Goal: Task Accomplishment & Management: Manage account settings

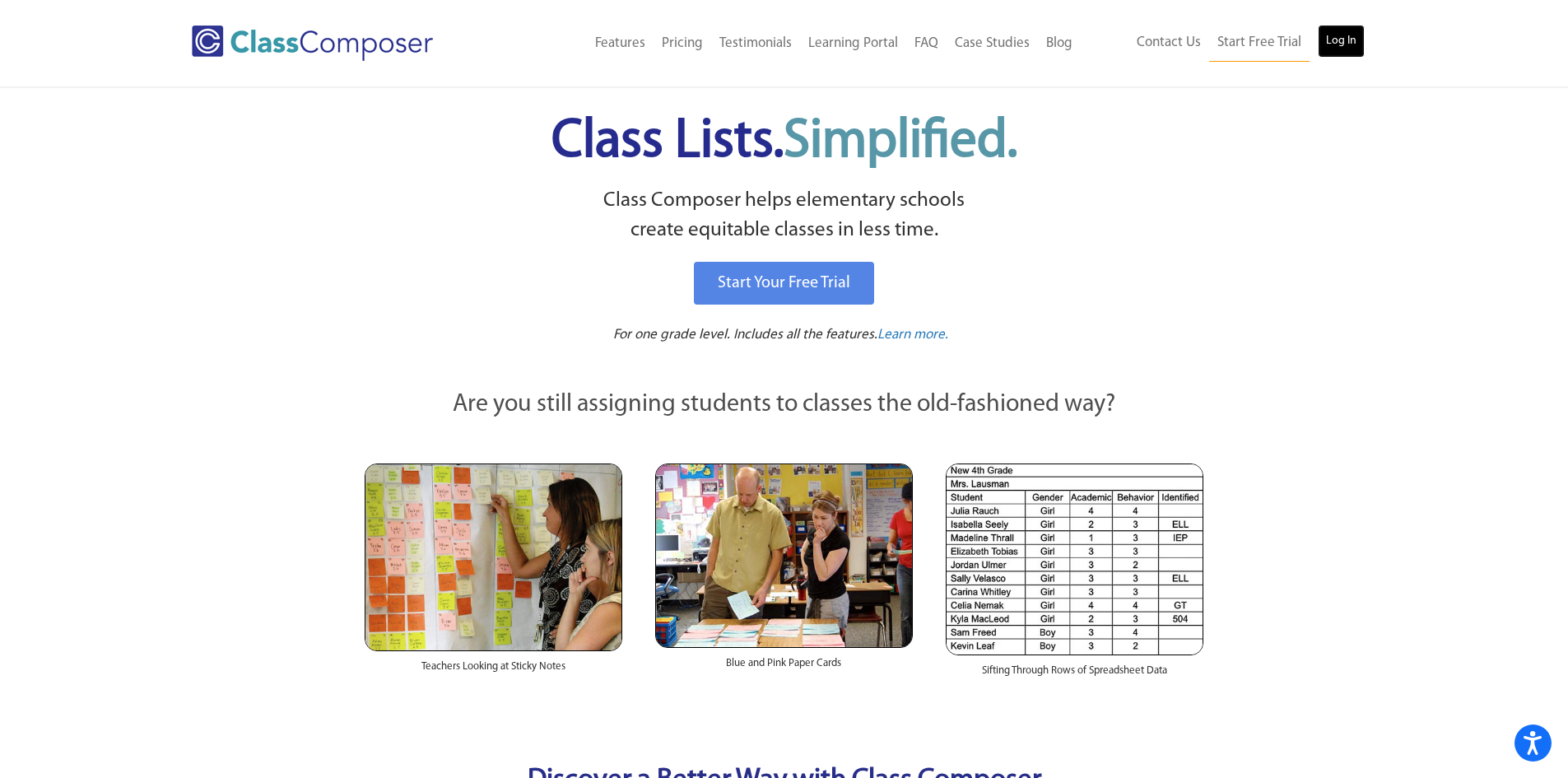
click at [1325, 38] on link "Log In" at bounding box center [1340, 41] width 47 height 33
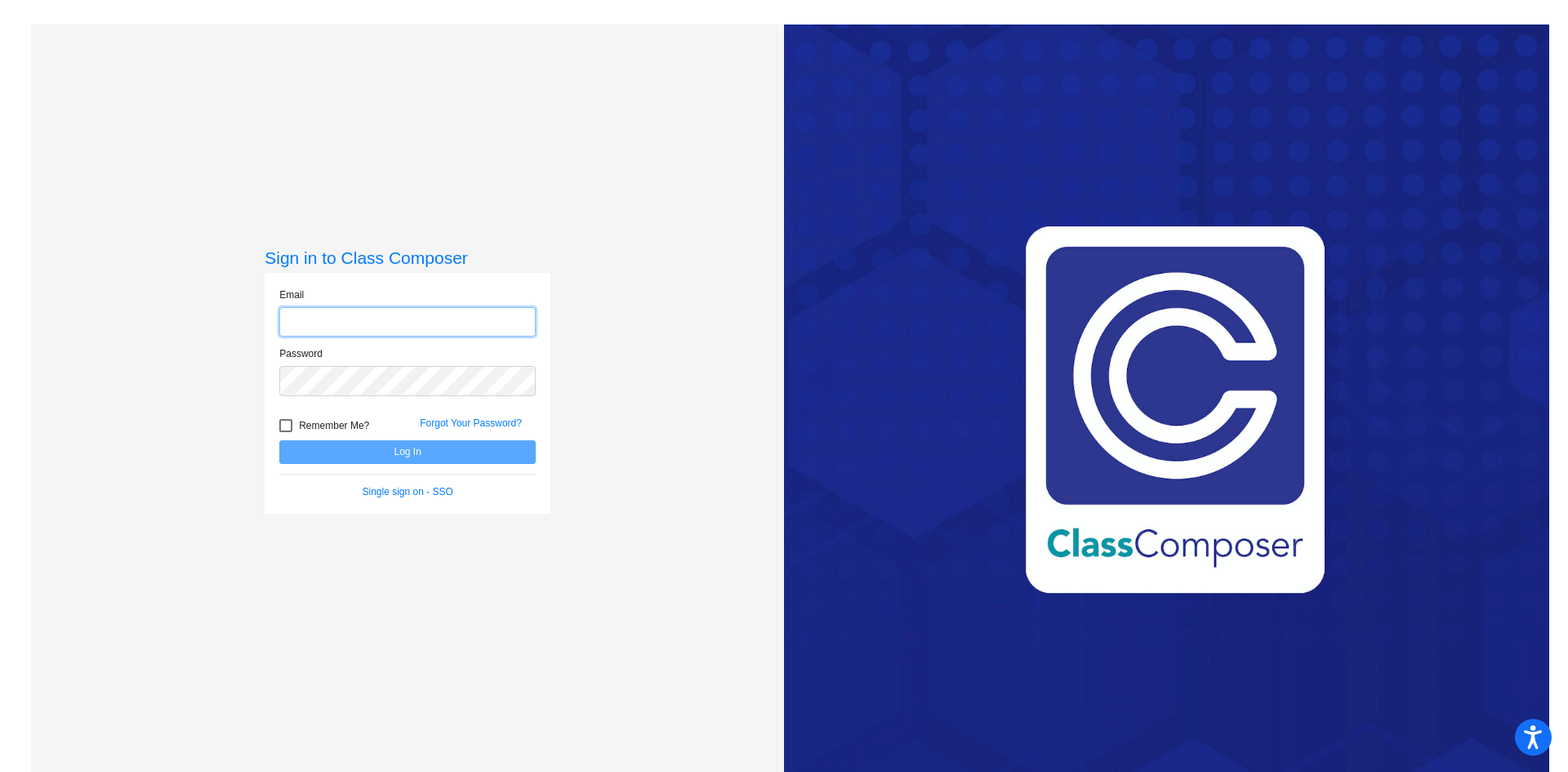
click at [373, 321] on input "email" at bounding box center [407, 322] width 256 height 30
type input "ehrhardtt@slcs.us"
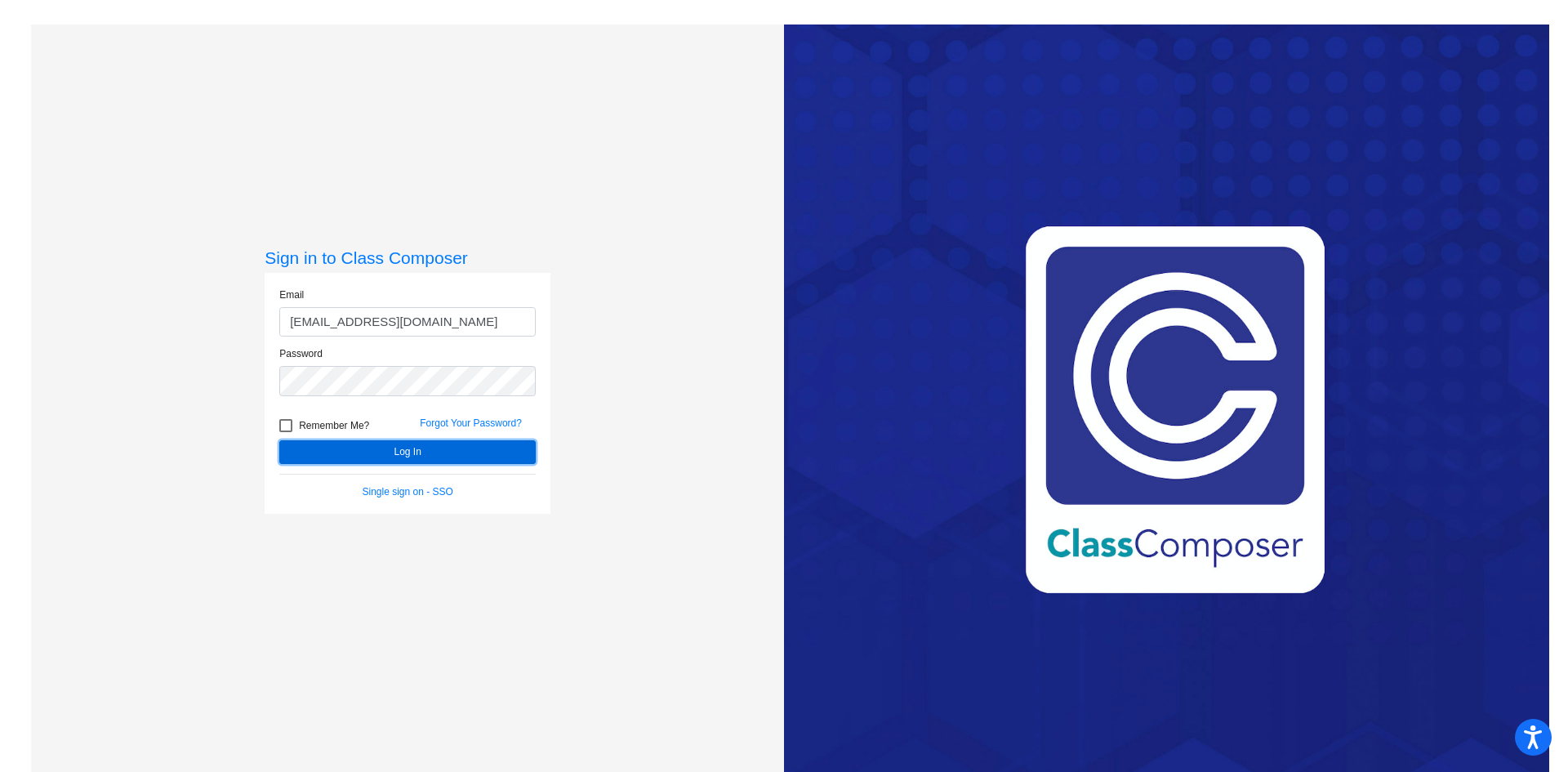
click at [427, 446] on button "Log In" at bounding box center [407, 452] width 256 height 24
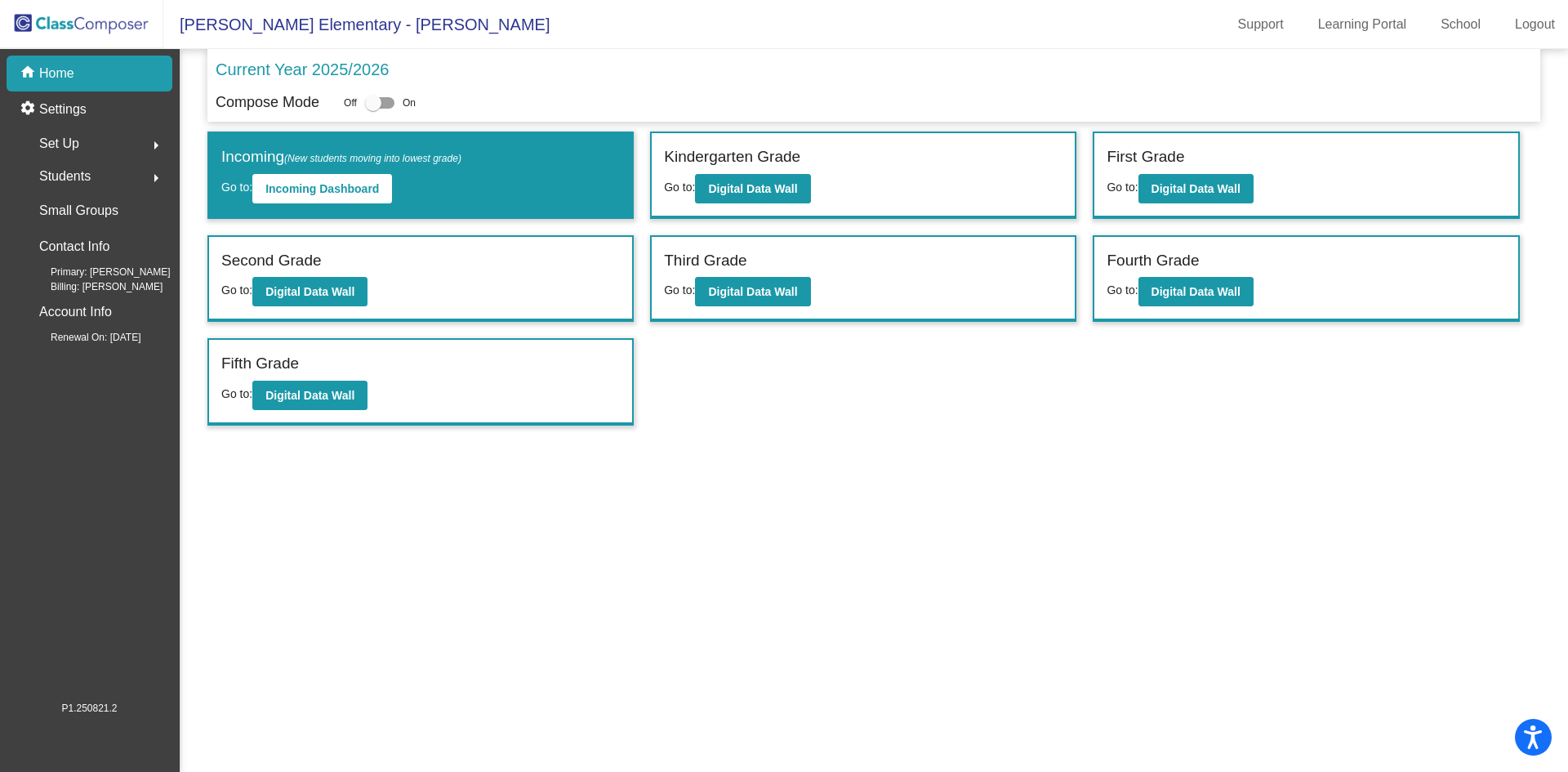
click at [149, 141] on mat-icon "arrow_right" at bounding box center [156, 145] width 20 height 20
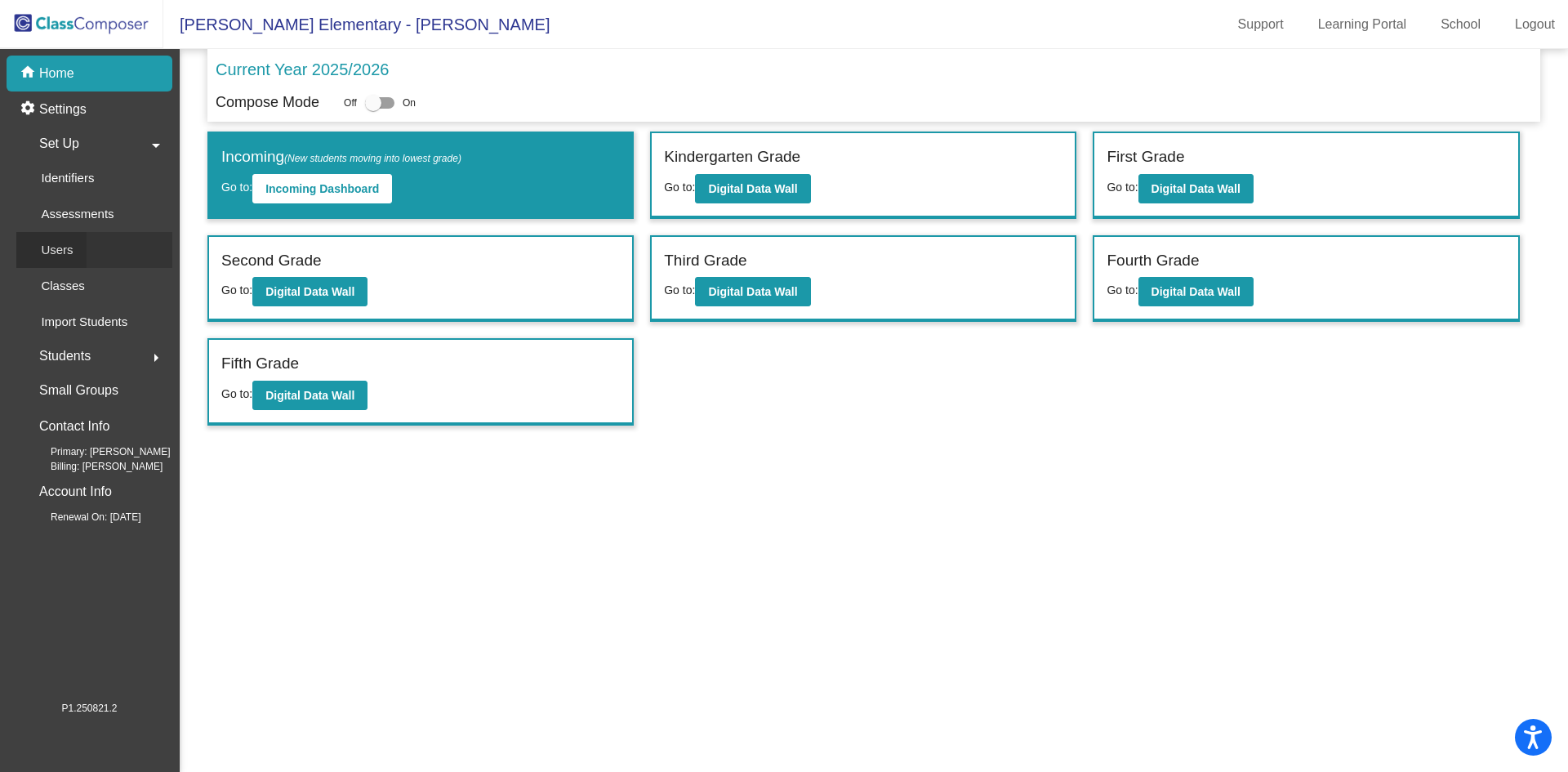
click at [58, 249] on p "Users" at bounding box center [56, 250] width 32 height 20
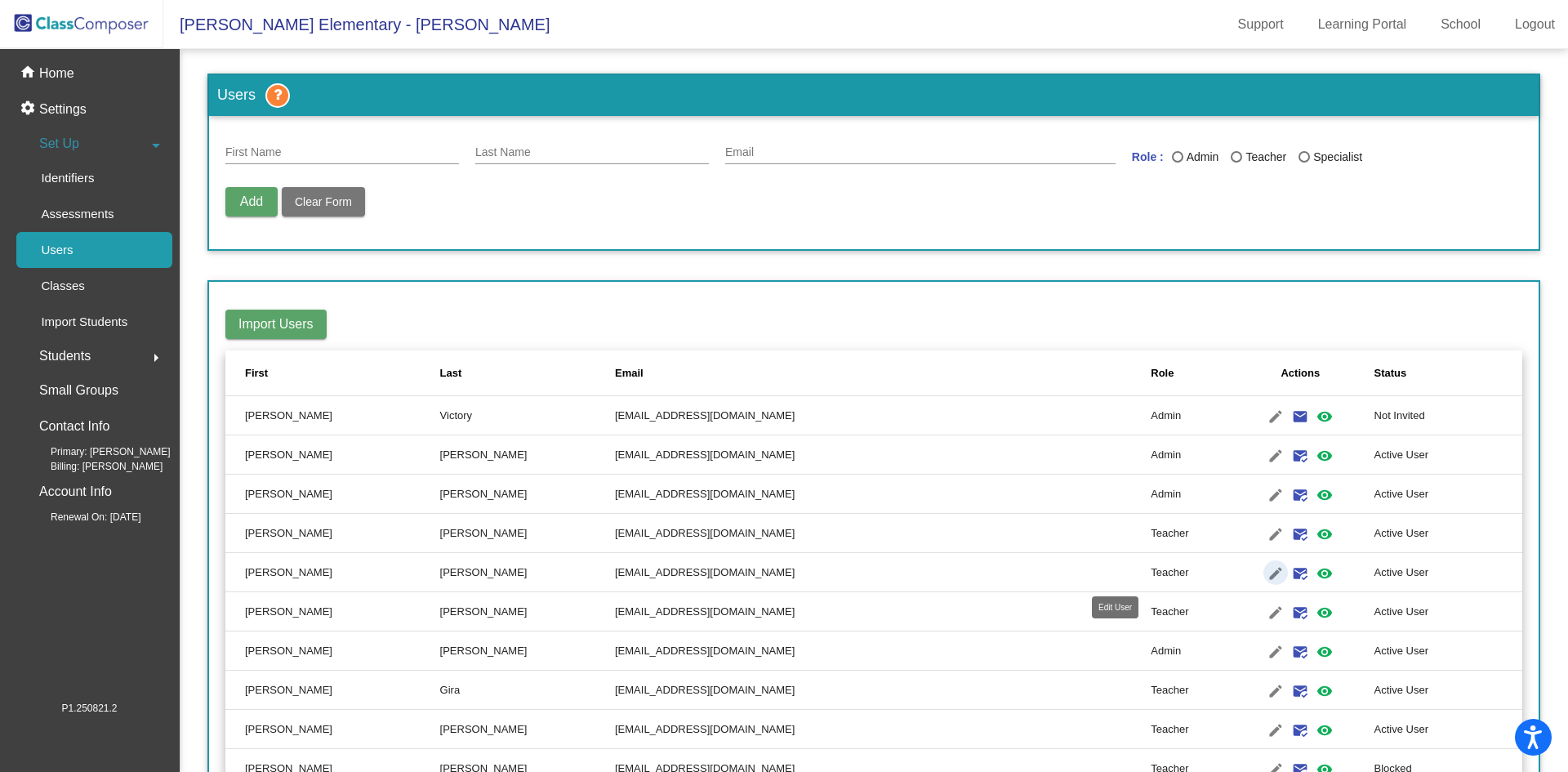
click at [1266, 568] on mat-icon "edit" at bounding box center [1276, 574] width 20 height 20
type input "Brittany"
type input "Monfette"
type input "monfetteb@slcs.us"
radio input "true"
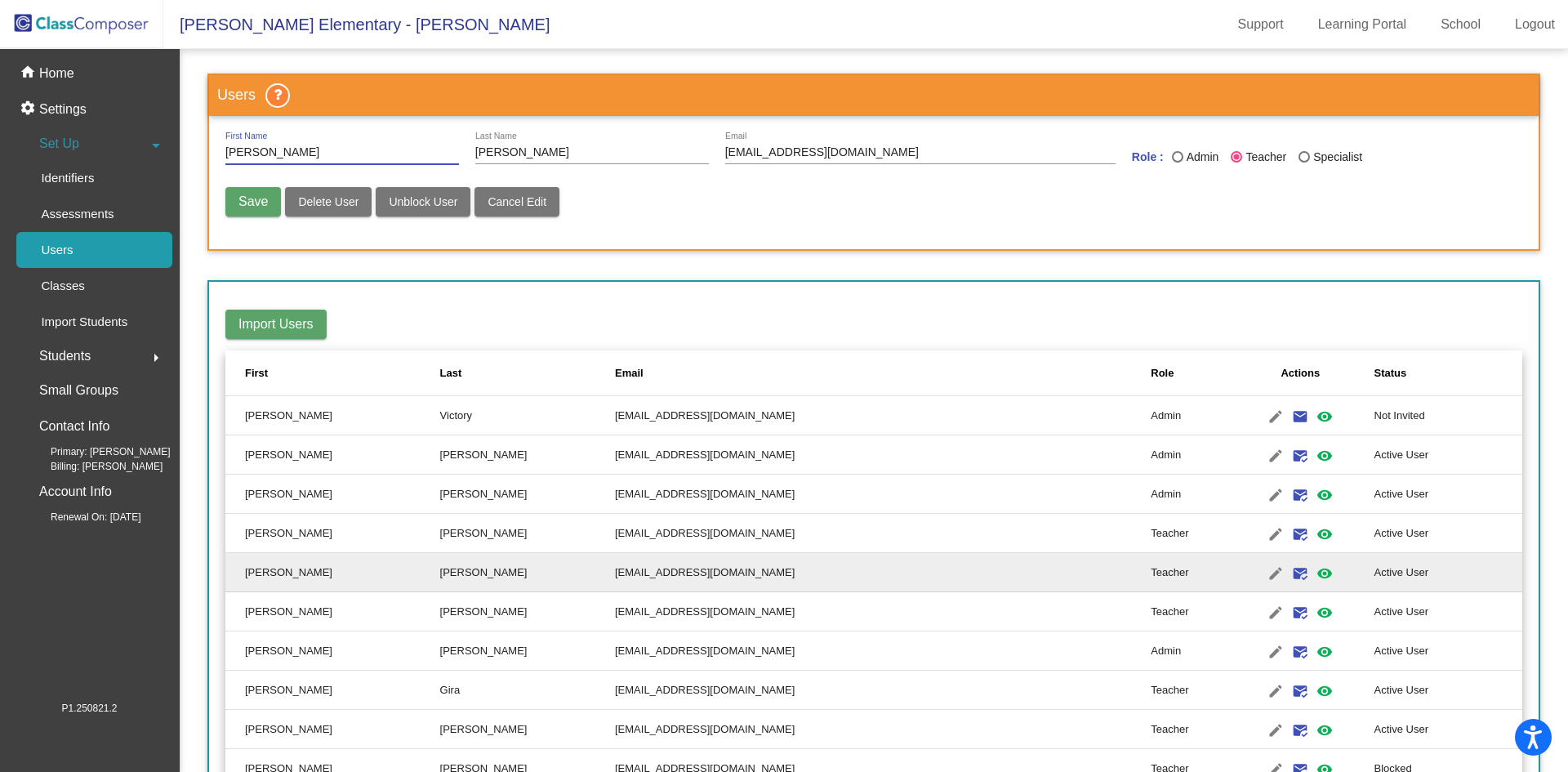
click at [326, 206] on span "Delete User" at bounding box center [328, 202] width 60 height 13
radio input "false"
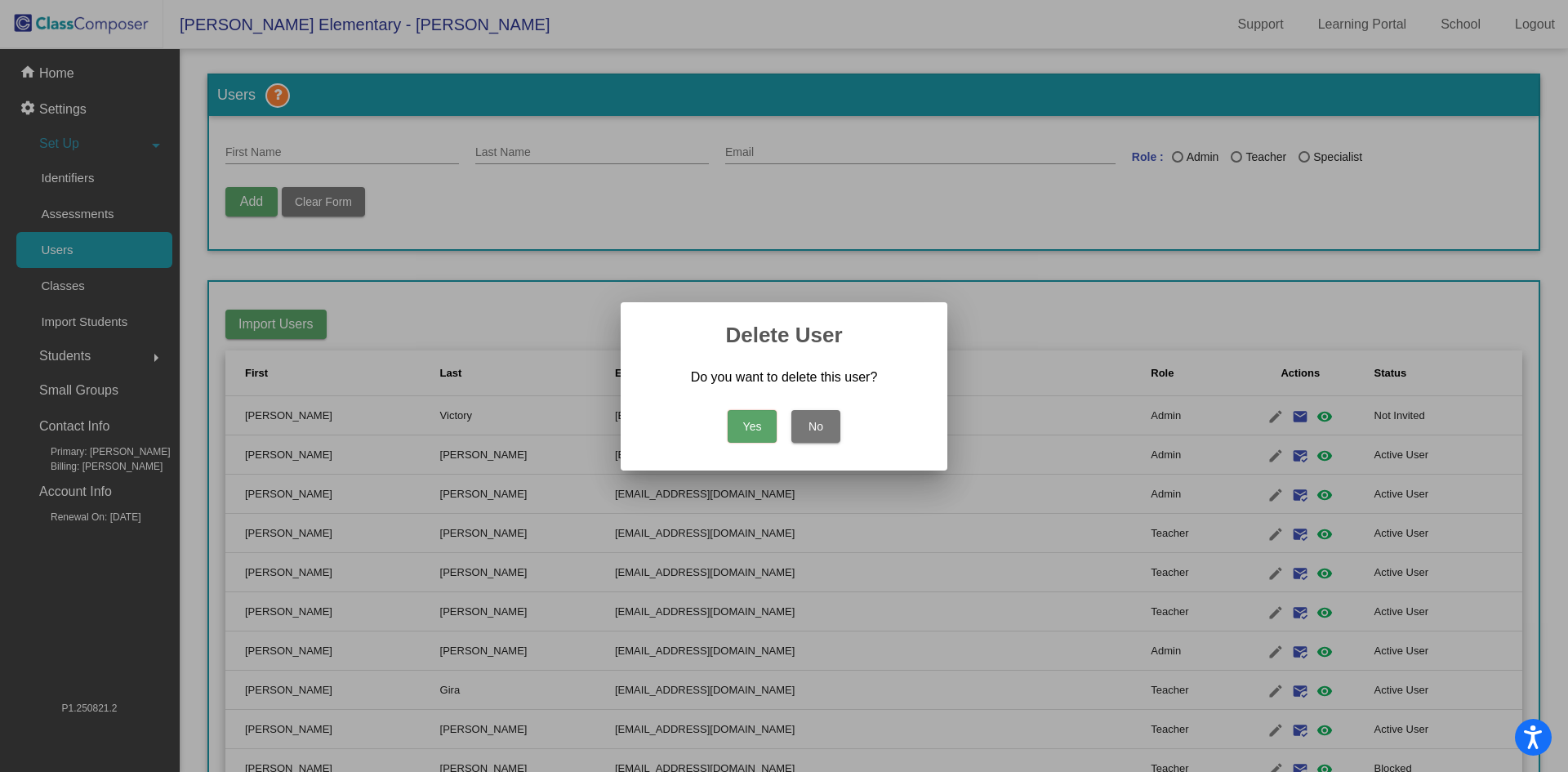
click at [749, 426] on button "Yes" at bounding box center [753, 426] width 49 height 33
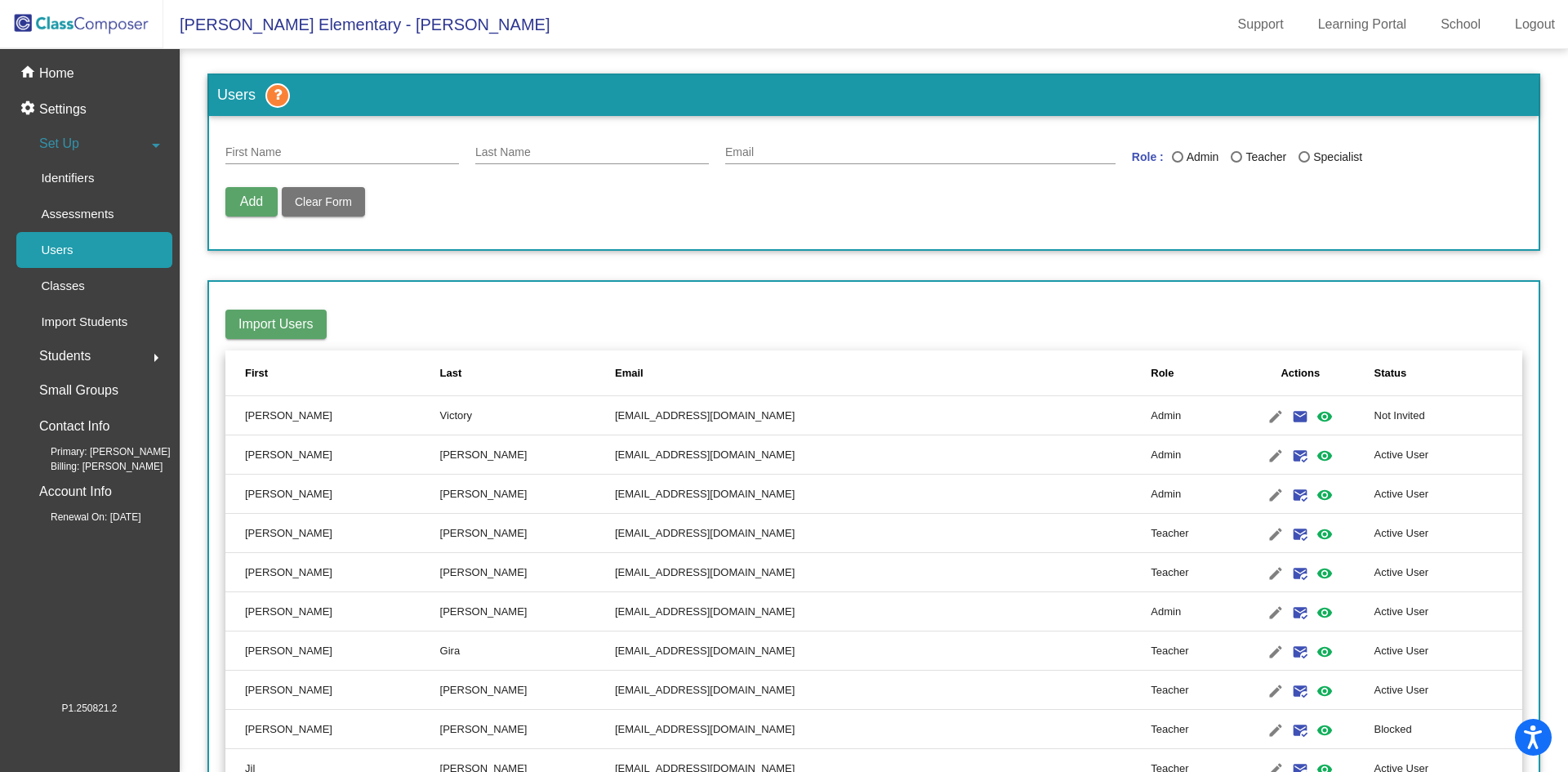
click at [1538, 561] on mat-sidenav-content "Users First Name Last Name Email Role : Admin Teacher Specialist Add Delete Use…" at bounding box center [874, 410] width 1388 height 723
